Goal: Information Seeking & Learning: Learn about a topic

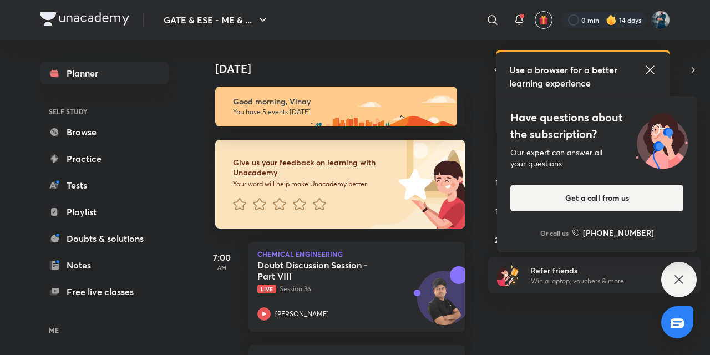
click at [685, 284] on icon at bounding box center [678, 279] width 13 height 13
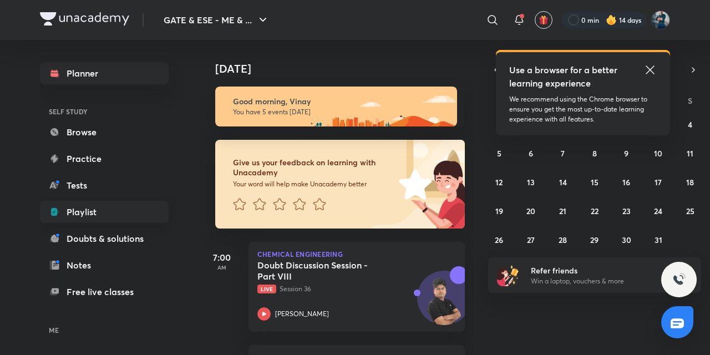
click at [97, 213] on link "Playlist" at bounding box center [104, 212] width 129 height 22
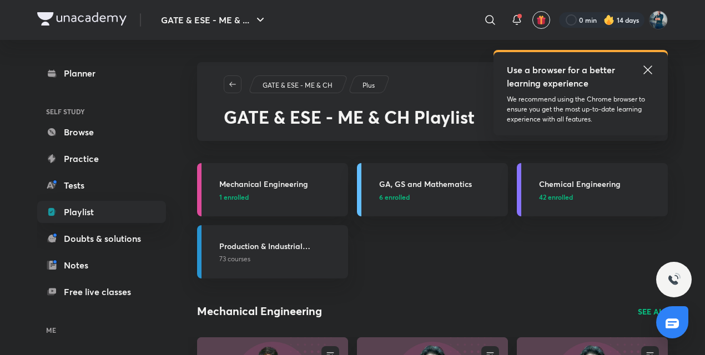
click at [650, 68] on icon at bounding box center [647, 69] width 13 height 13
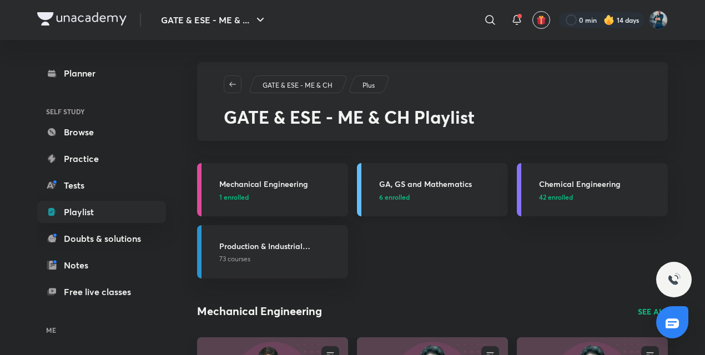
click at [406, 185] on h3 "GA, GS and Mathematics" at bounding box center [440, 184] width 122 height 12
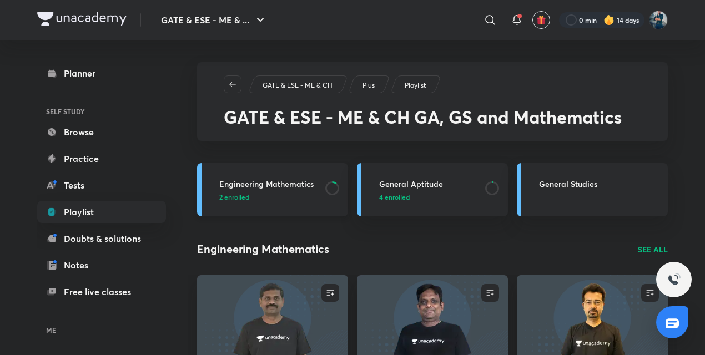
click at [300, 186] on h3 "Engineering Mathematics" at bounding box center [268, 184] width 99 height 12
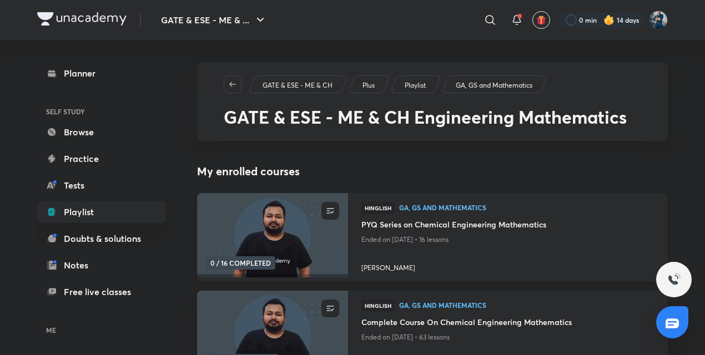
scroll to position [136, 0]
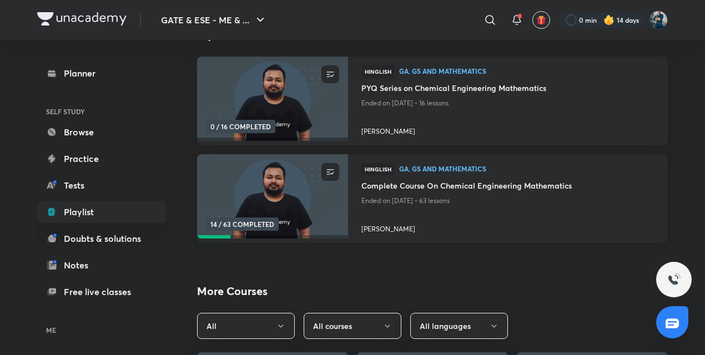
click at [401, 186] on h4 "Complete Course On Chemical Engineering Mathematics" at bounding box center [507, 187] width 293 height 14
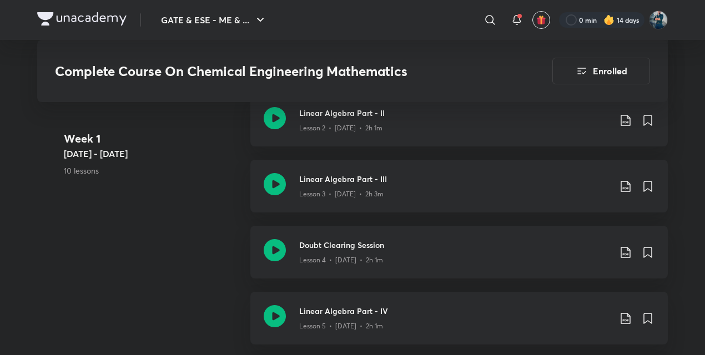
scroll to position [770, 0]
click at [271, 250] on icon at bounding box center [275, 250] width 22 height 22
